Goal: Transaction & Acquisition: Purchase product/service

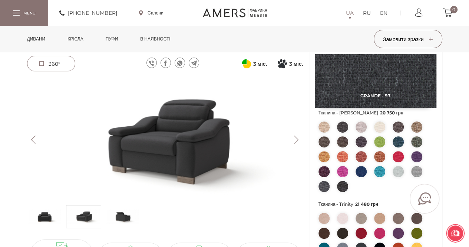
scroll to position [111, 0]
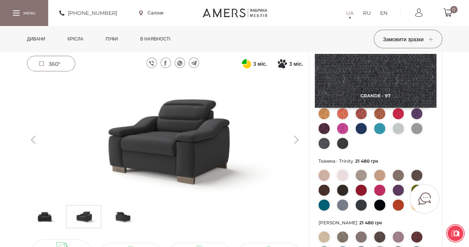
click at [42, 39] on link "Дивани" at bounding box center [37, 39] width 30 height 26
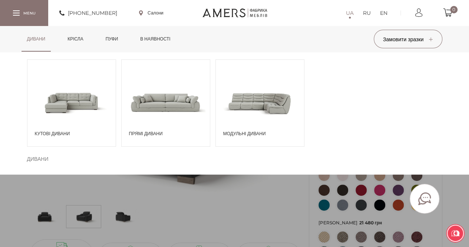
click at [241, 131] on span "Модульні дивани" at bounding box center [261, 133] width 77 height 7
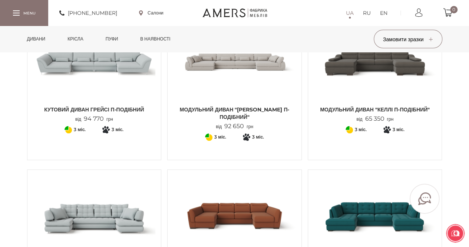
scroll to position [185, 0]
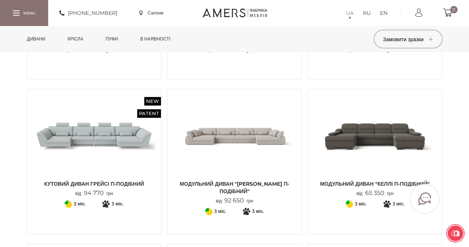
click at [353, 146] on img at bounding box center [375, 136] width 123 height 82
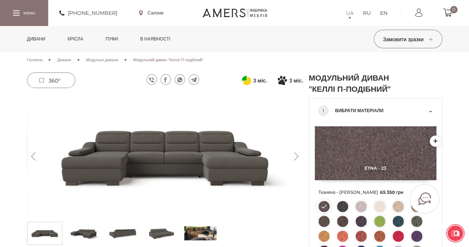
click at [297, 159] on button "Next" at bounding box center [296, 156] width 13 height 8
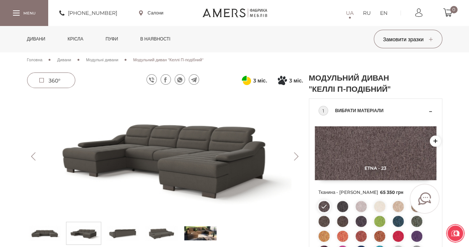
click at [297, 159] on button "Next" at bounding box center [296, 156] width 13 height 8
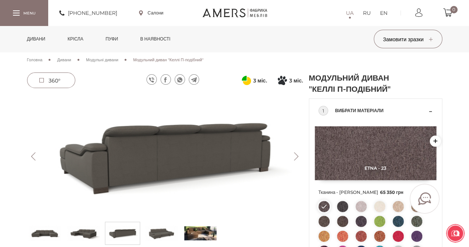
click at [297, 159] on button "Next" at bounding box center [296, 156] width 13 height 8
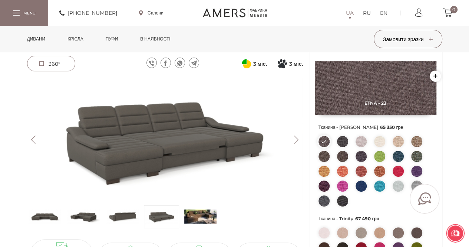
scroll to position [74, 0]
